Goal: Transaction & Acquisition: Purchase product/service

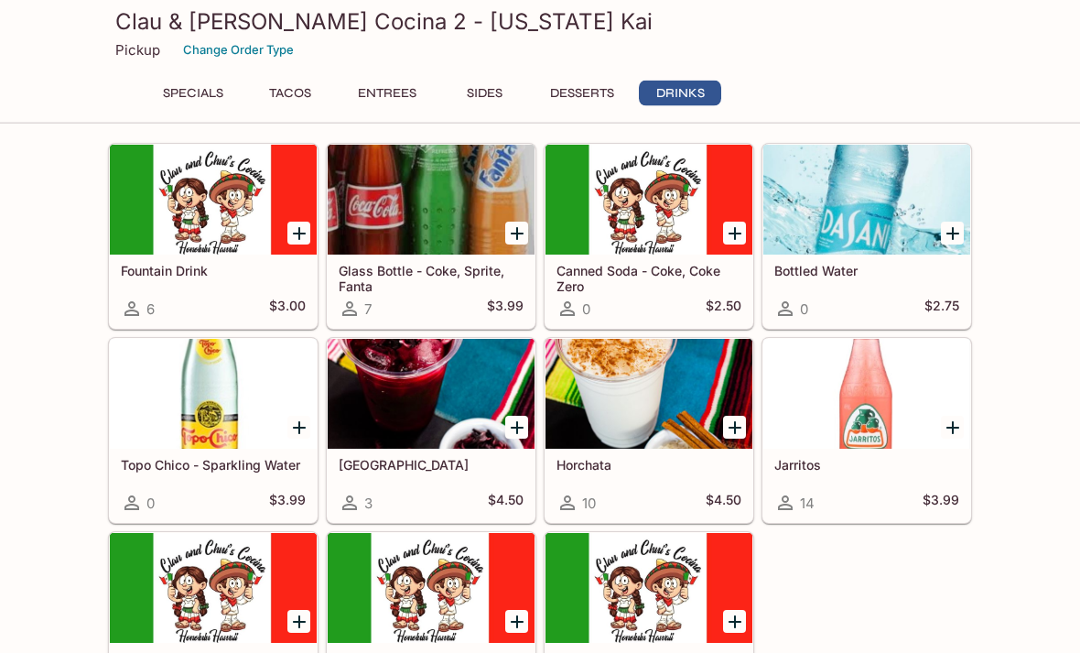
scroll to position [2214, 0]
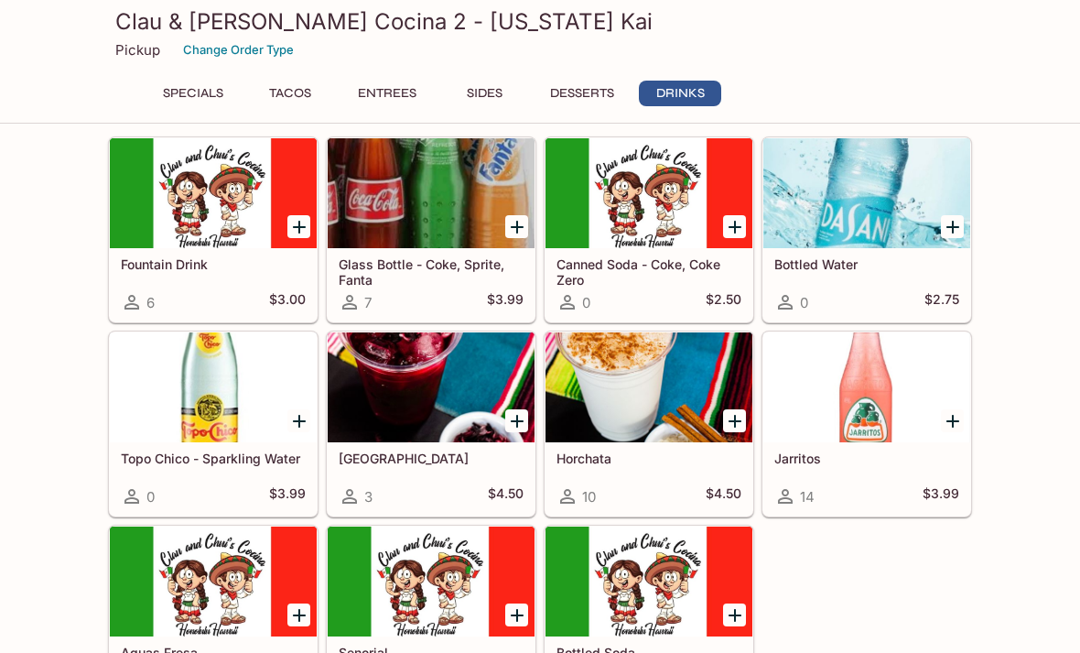
click at [684, 456] on h5 "Horchata" at bounding box center [648, 458] width 185 height 16
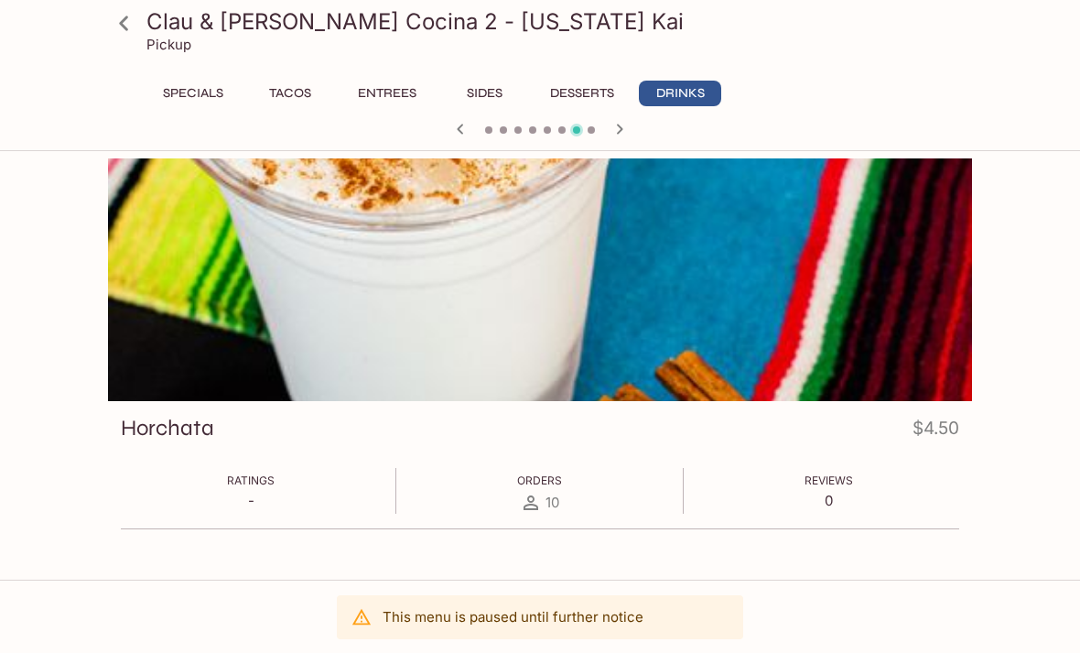
click at [582, 94] on button "Desserts" at bounding box center [582, 94] width 84 height 26
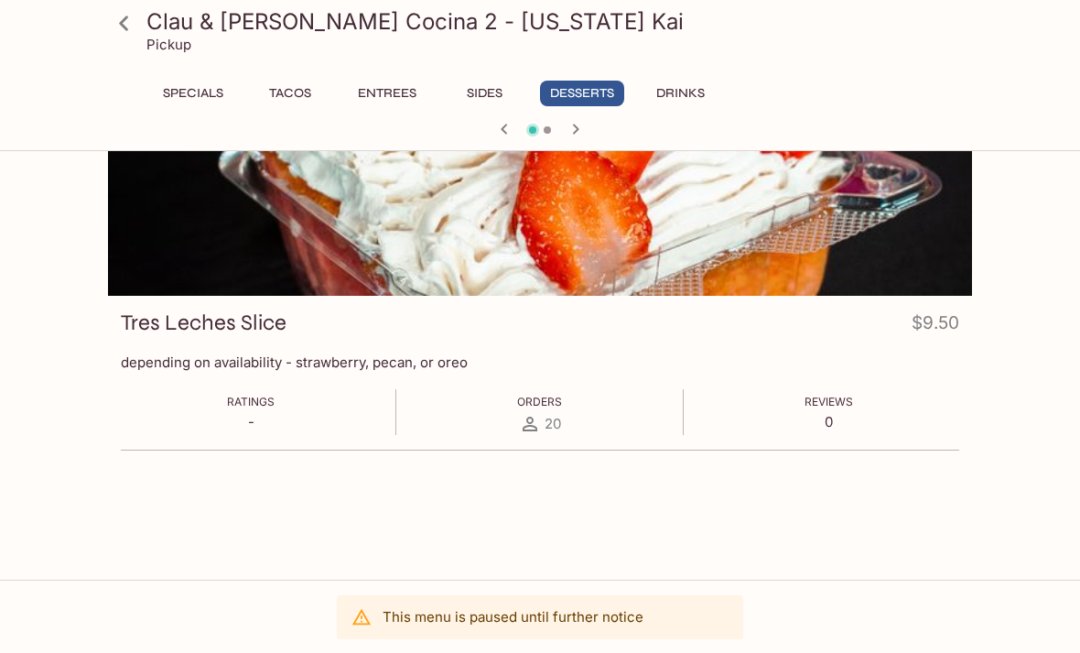
scroll to position [100, 0]
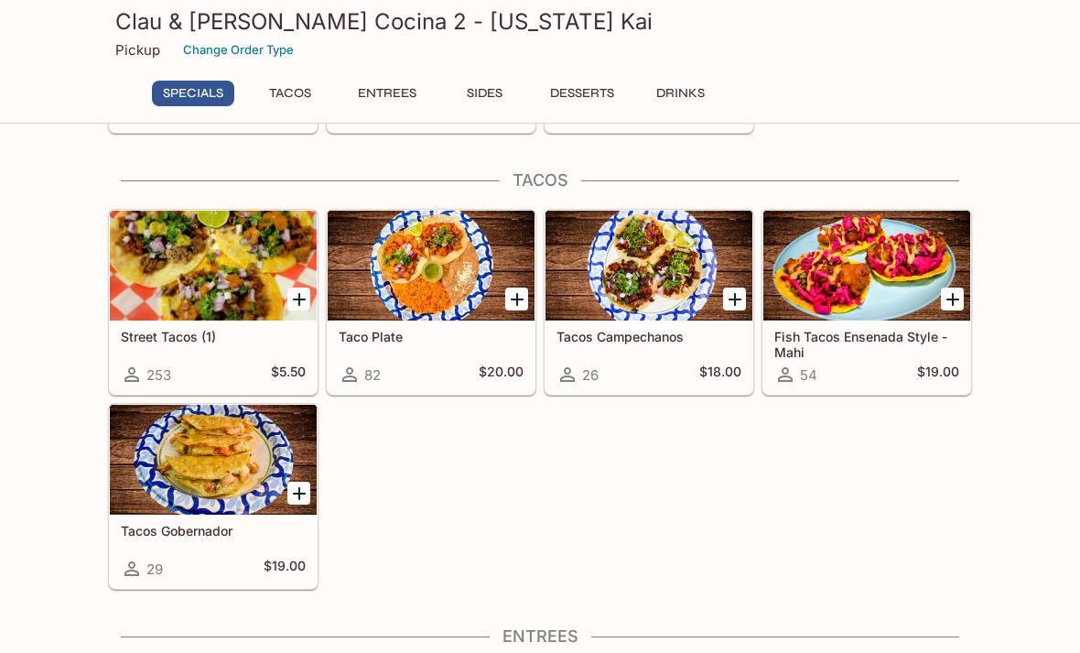
scroll to position [313, 0]
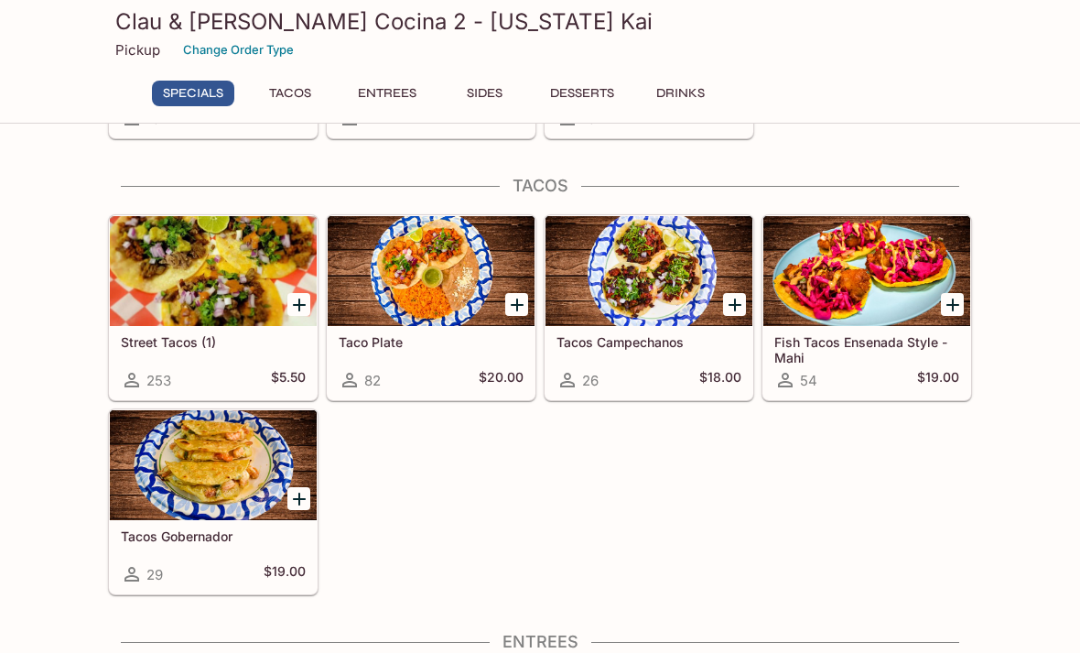
click at [687, 254] on div at bounding box center [648, 271] width 207 height 110
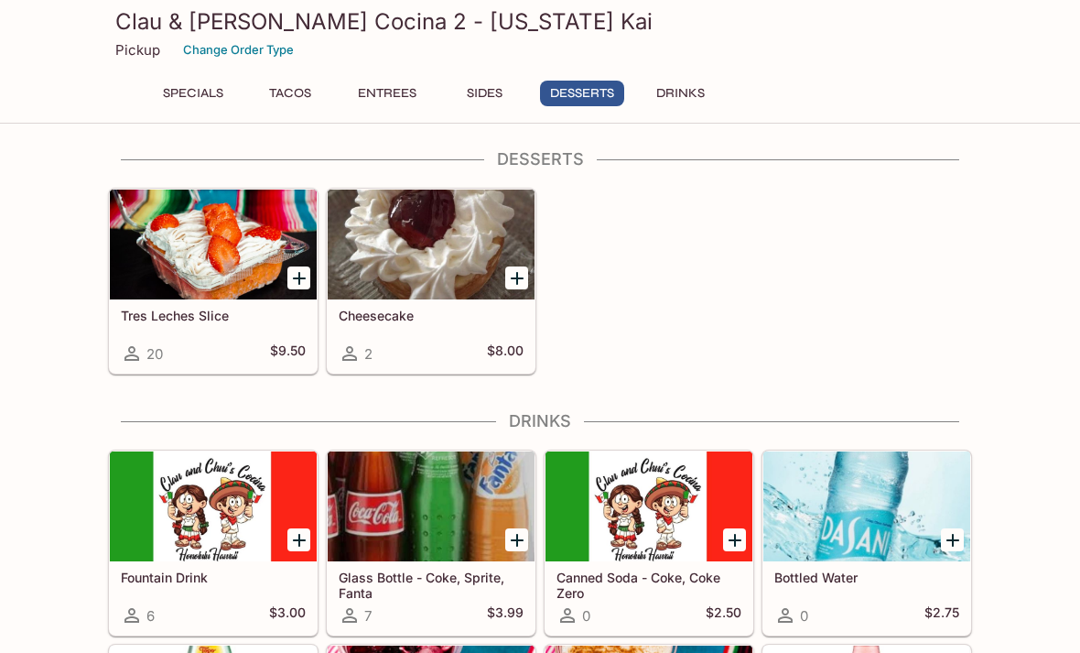
scroll to position [2214, 0]
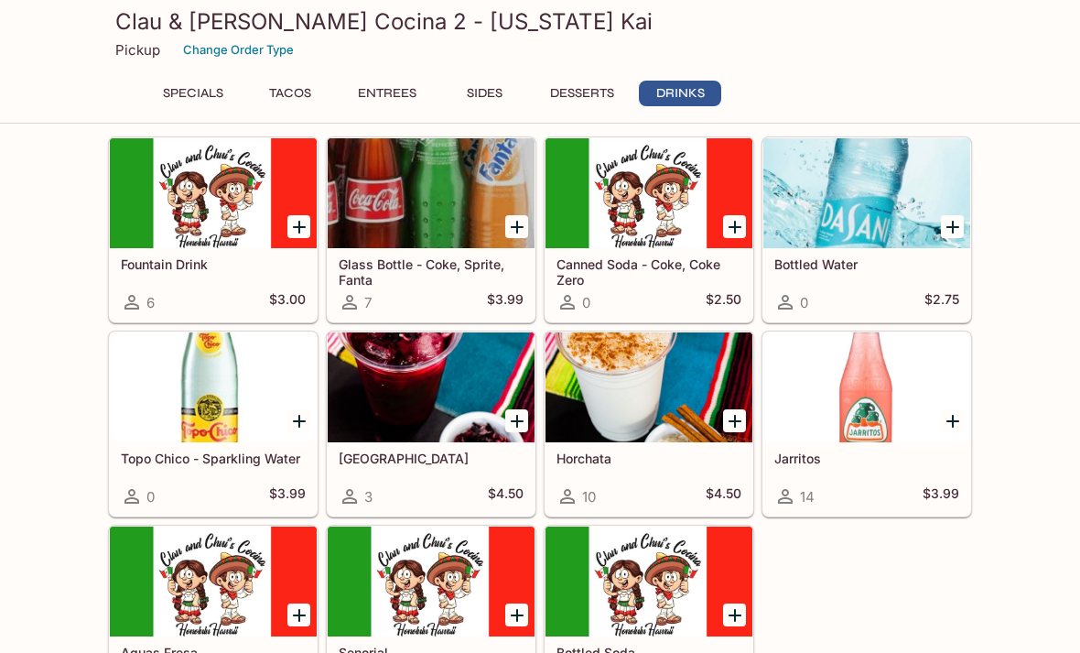
click at [639, 434] on div at bounding box center [648, 387] width 207 height 110
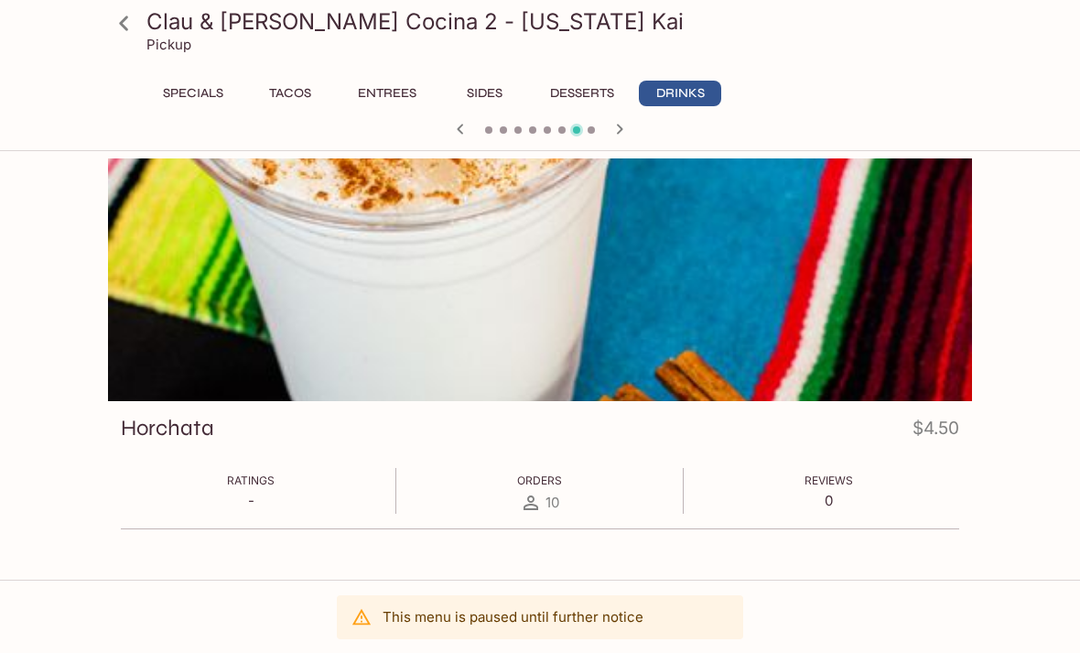
scroll to position [100, 0]
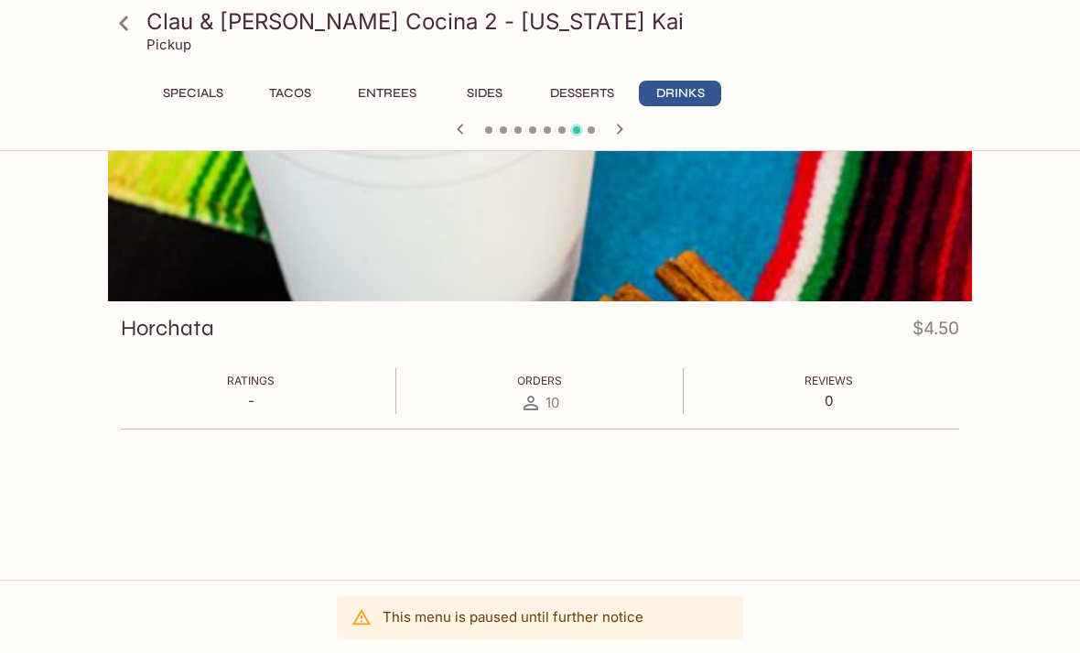
click at [228, 392] on p "-" at bounding box center [251, 400] width 48 height 17
click at [202, 373] on div "Ratings - Orders 10 Reviews 0" at bounding box center [540, 391] width 838 height 46
click at [147, 308] on div "Horchata $4.50 Ratings - Orders 10 Reviews 0" at bounding box center [540, 379] width 864 height 156
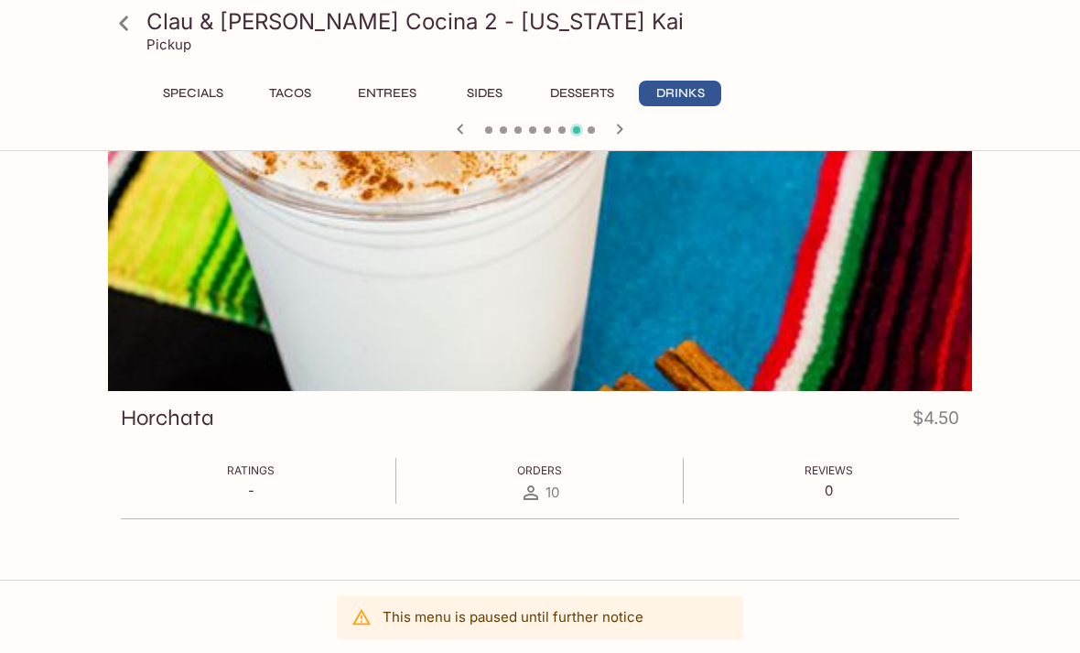
scroll to position [0, 0]
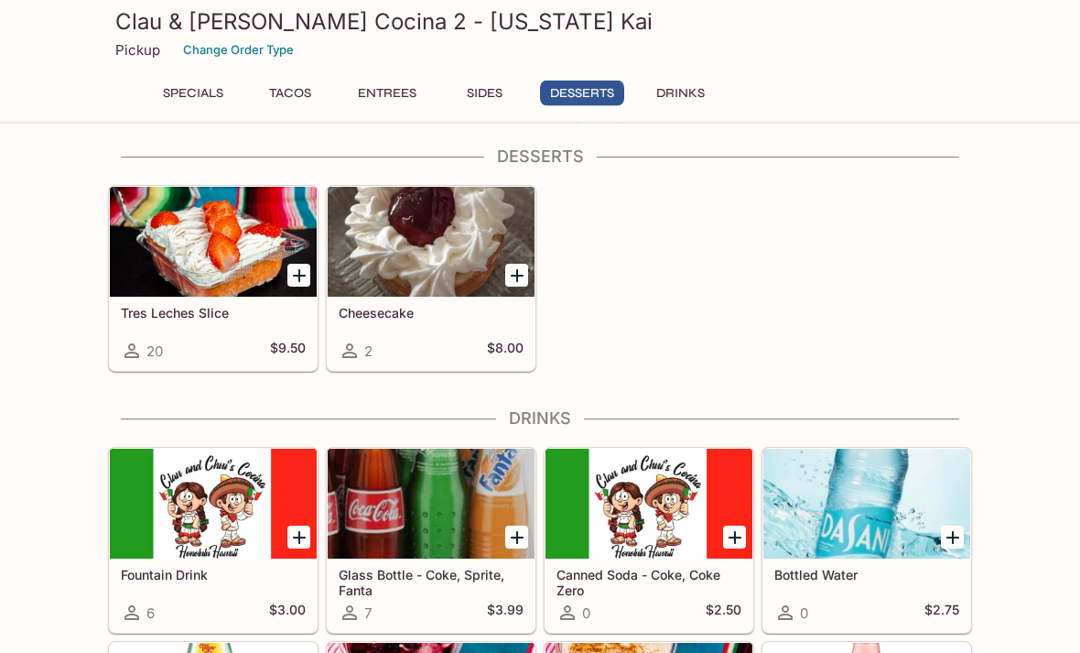
scroll to position [1904, 0]
click at [147, 263] on div at bounding box center [213, 242] width 207 height 110
